Goal: Share content

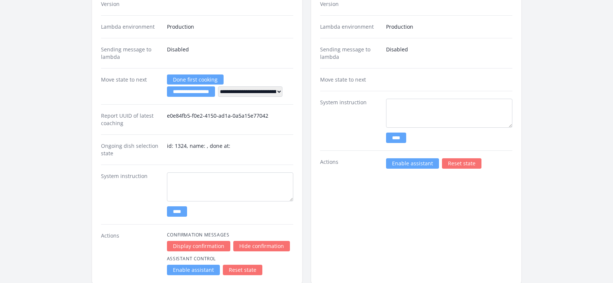
scroll to position [1272, 0]
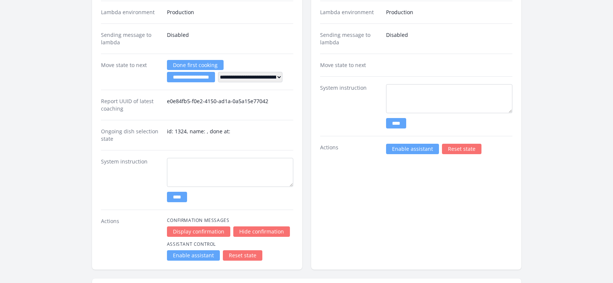
click at [193, 257] on link "Enable assistant" at bounding box center [193, 255] width 53 height 10
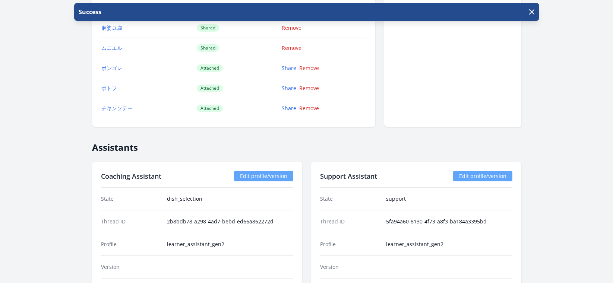
scroll to position [937, 0]
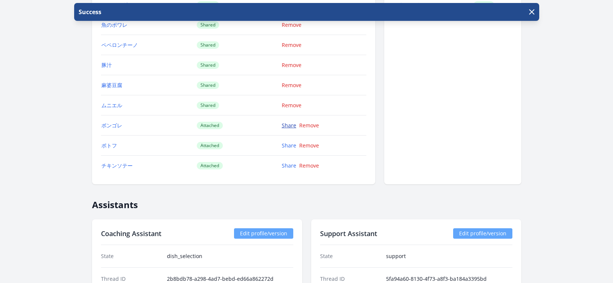
click at [286, 124] on link "Share" at bounding box center [289, 125] width 15 height 7
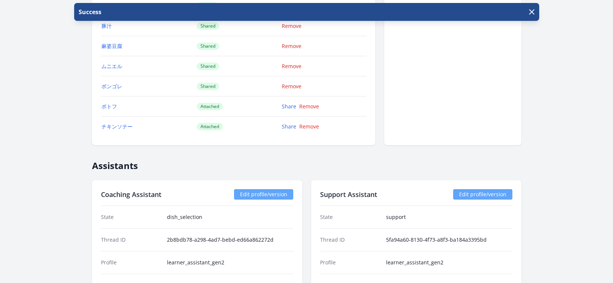
scroll to position [934, 0]
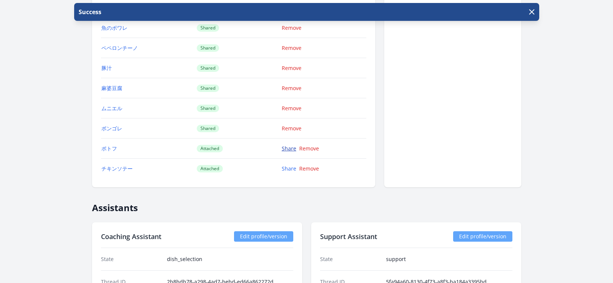
click at [285, 149] on link "Share" at bounding box center [289, 148] width 15 height 7
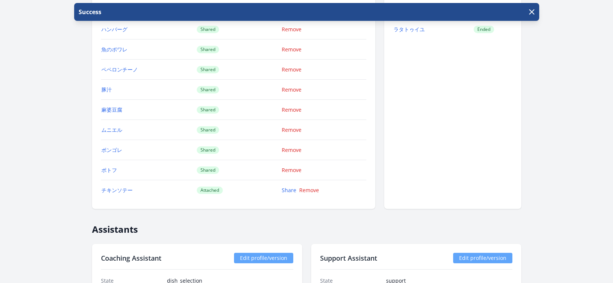
scroll to position [977, 0]
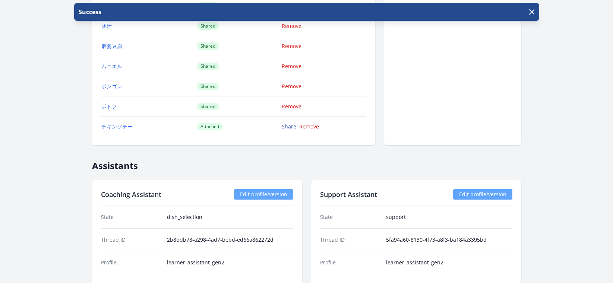
click at [286, 126] on link "Share" at bounding box center [289, 126] width 15 height 7
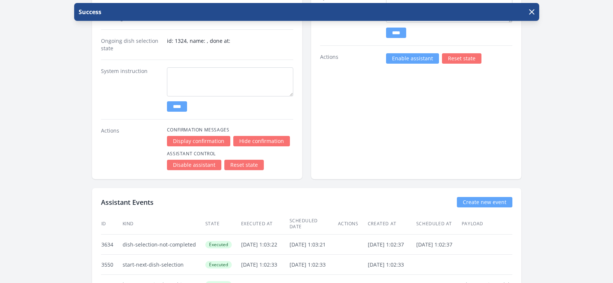
scroll to position [1363, 0]
click at [420, 58] on link "Enable assistant" at bounding box center [412, 58] width 53 height 10
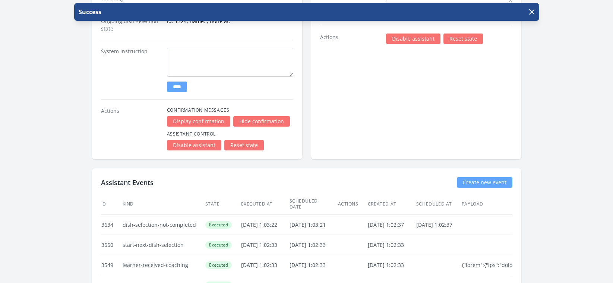
scroll to position [1420, 0]
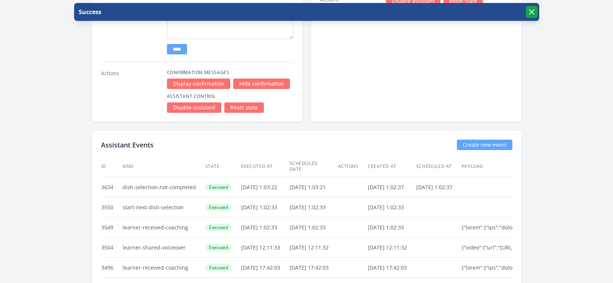
click at [533, 13] on icon "button" at bounding box center [531, 11] width 9 height 9
